Goal: Information Seeking & Learning: Learn about a topic

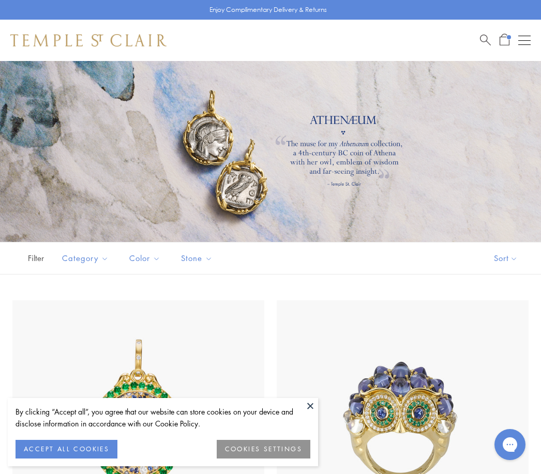
click at [536, 216] on div at bounding box center [270, 151] width 541 height 181
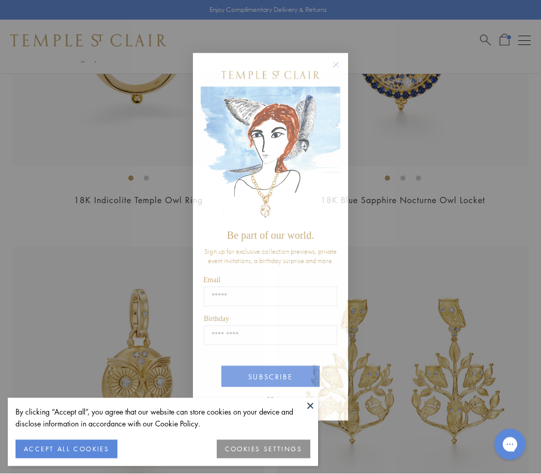
scroll to position [1051, 0]
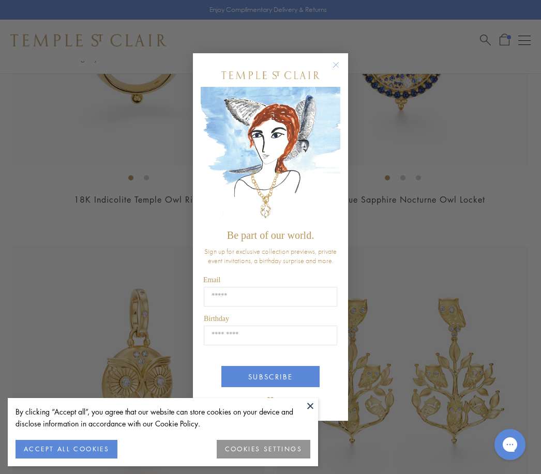
click at [333, 71] on circle "Close dialog" at bounding box center [336, 64] width 12 height 12
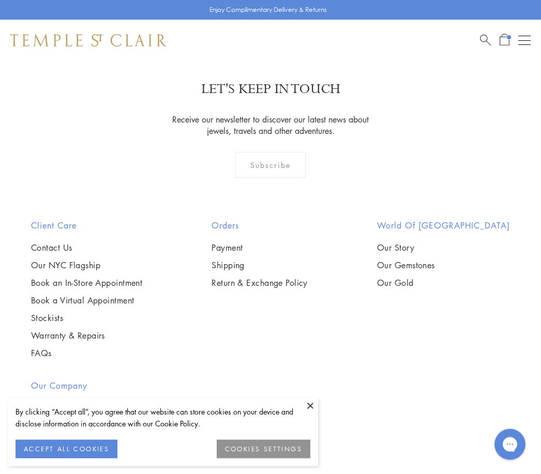
scroll to position [3259, 0]
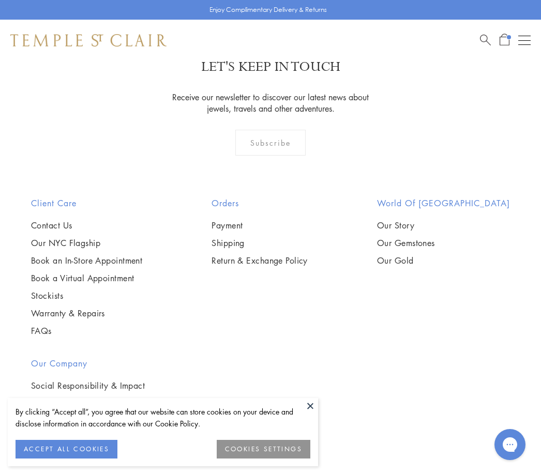
click at [427, 260] on link "Our Gold" at bounding box center [443, 260] width 133 height 11
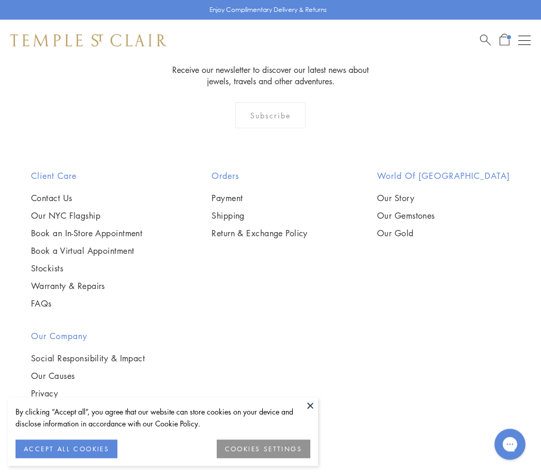
scroll to position [1529, 0]
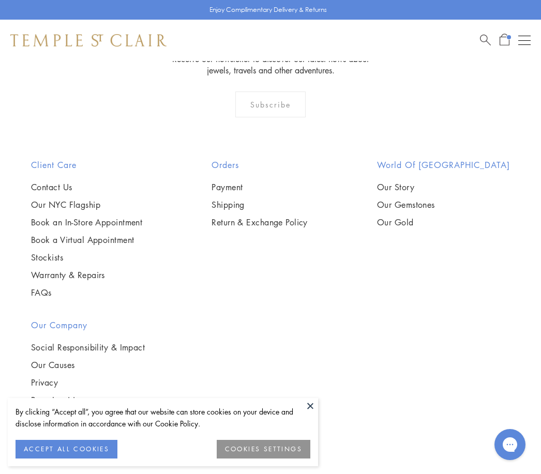
click at [317, 414] on button at bounding box center [311, 406] width 16 height 16
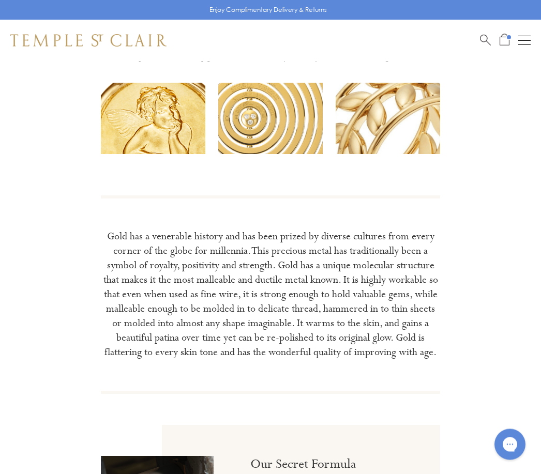
scroll to position [0, 0]
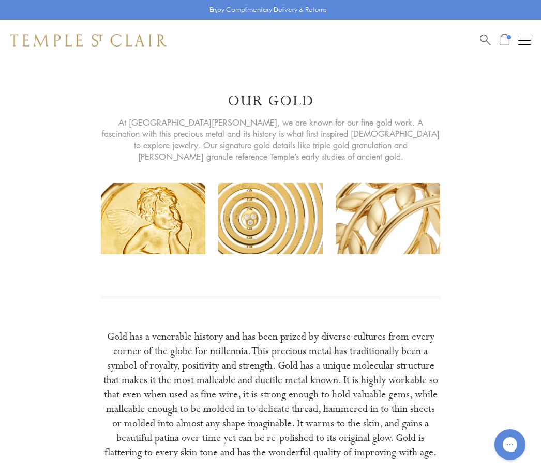
click at [528, 45] on button "Open navigation" at bounding box center [524, 40] width 12 height 12
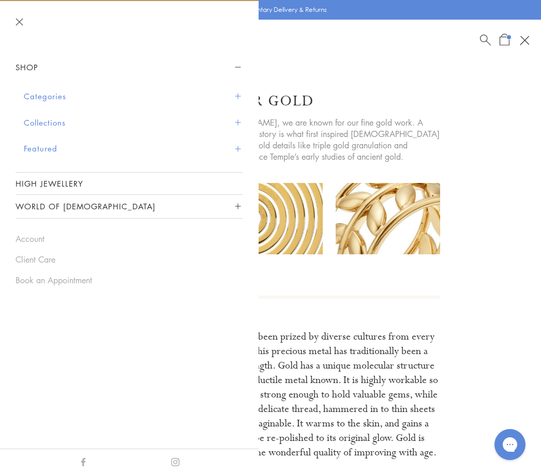
click at [46, 123] on button "Collections" at bounding box center [133, 123] width 219 height 26
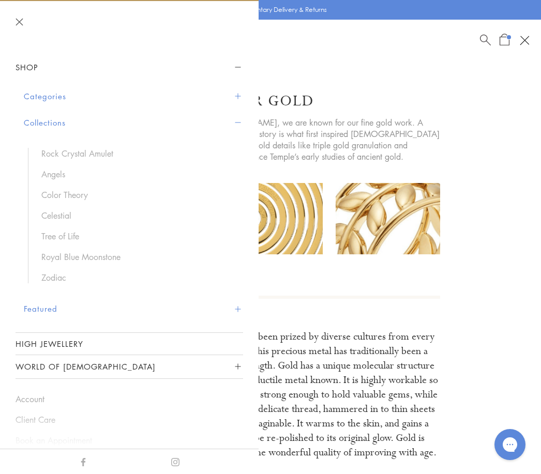
click at [61, 236] on link "Tree of Life" at bounding box center [136, 236] width 191 height 11
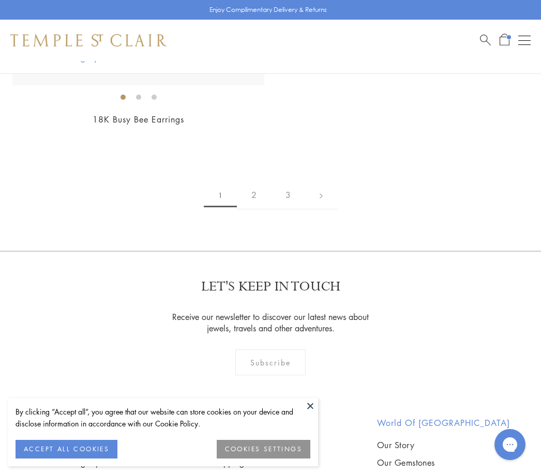
scroll to position [11030, 0]
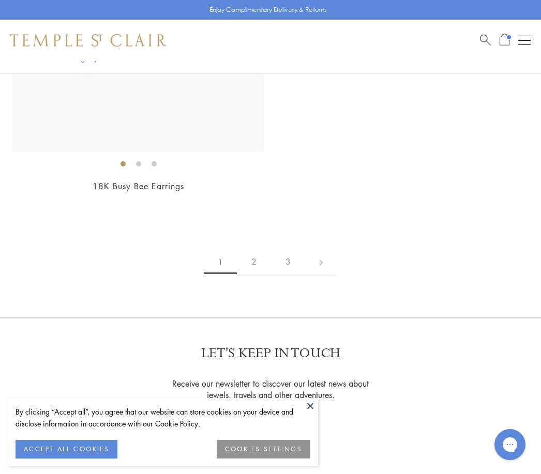
click at [255, 248] on link "2" at bounding box center [254, 262] width 34 height 28
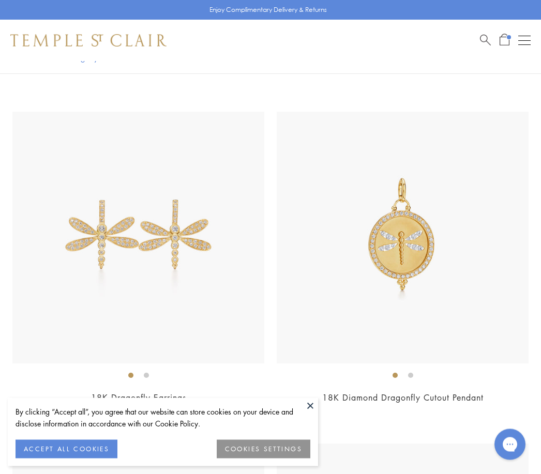
scroll to position [7167, 0]
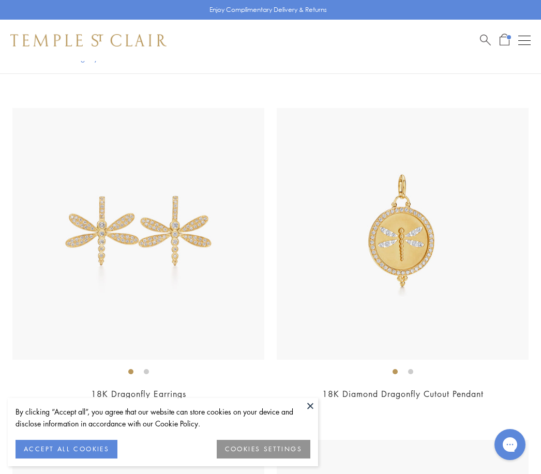
click at [180, 235] on img at bounding box center [138, 234] width 252 height 252
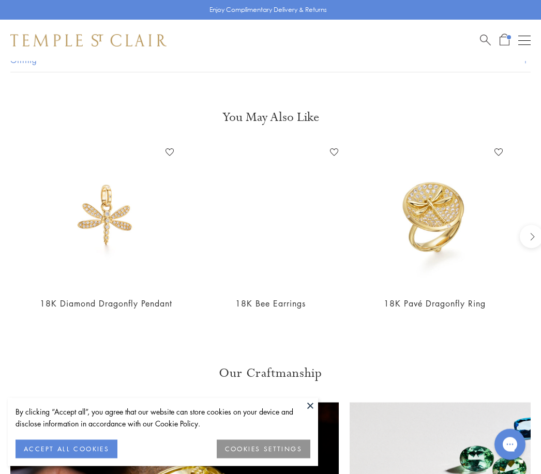
scroll to position [792, 0]
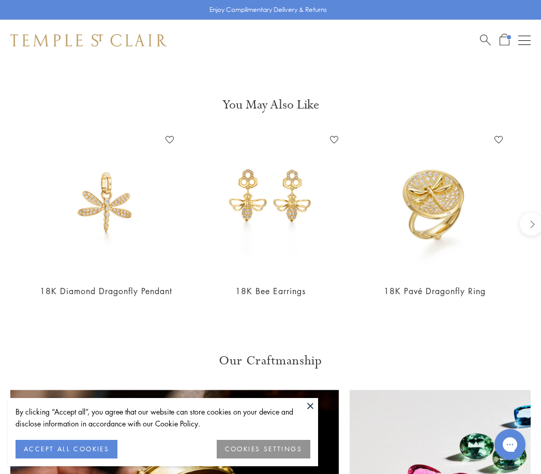
click at [104, 217] on img at bounding box center [106, 203] width 144 height 144
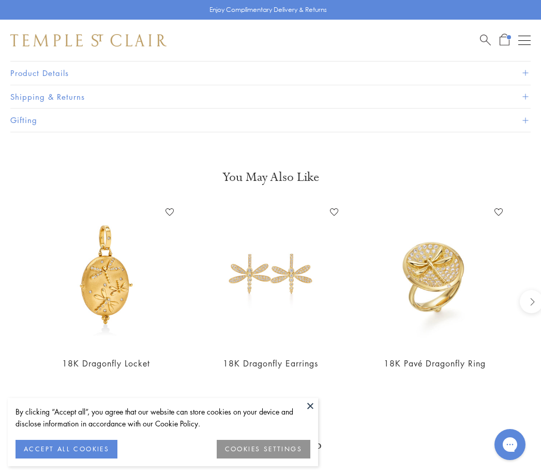
scroll to position [720, 0]
click at [439, 277] on img at bounding box center [435, 275] width 144 height 144
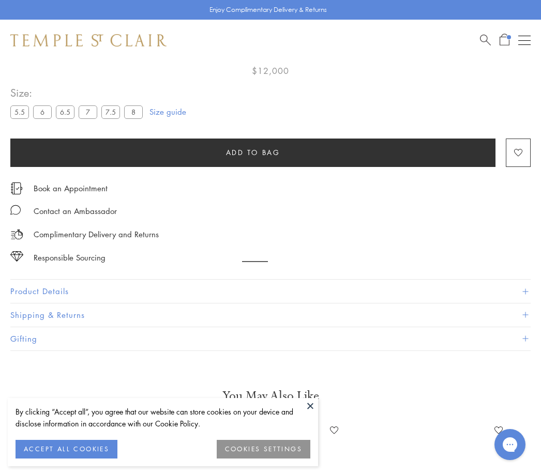
scroll to position [61, 0]
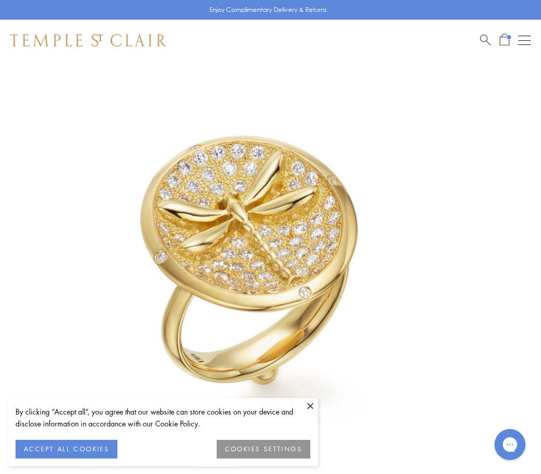
click at [316, 404] on button at bounding box center [311, 406] width 16 height 16
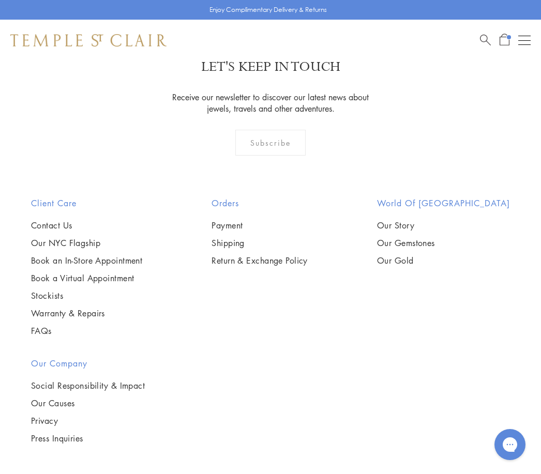
scroll to position [1537, 0]
